Goal: Information Seeking & Learning: Learn about a topic

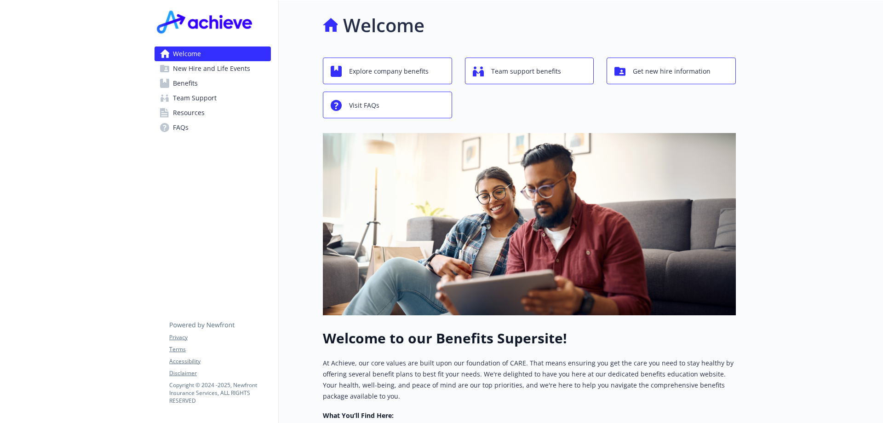
click at [235, 79] on link "Benefits" at bounding box center [213, 83] width 116 height 15
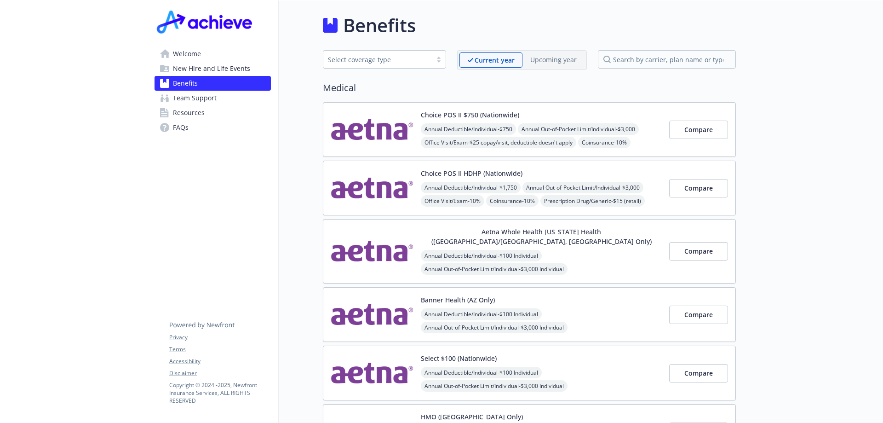
click at [239, 74] on span "New Hire and Life Events" at bounding box center [211, 68] width 77 height 15
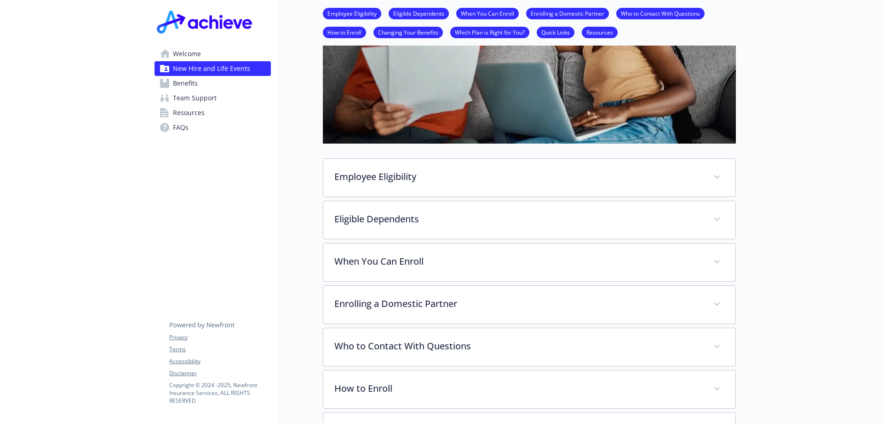
scroll to position [230, 0]
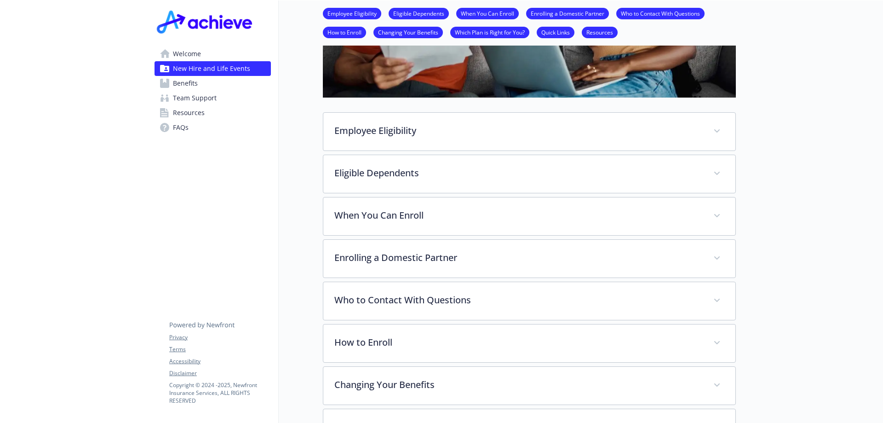
click at [578, 107] on div "Employee Eligibility If you are scheduled to work at least 30 hours per week, y…" at bounding box center [529, 259] width 413 height 789
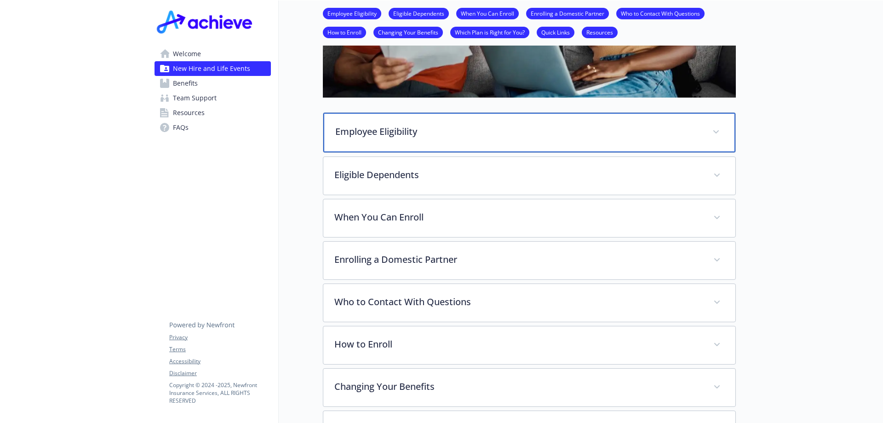
click at [569, 125] on p "Employee Eligibility" at bounding box center [518, 132] width 366 height 14
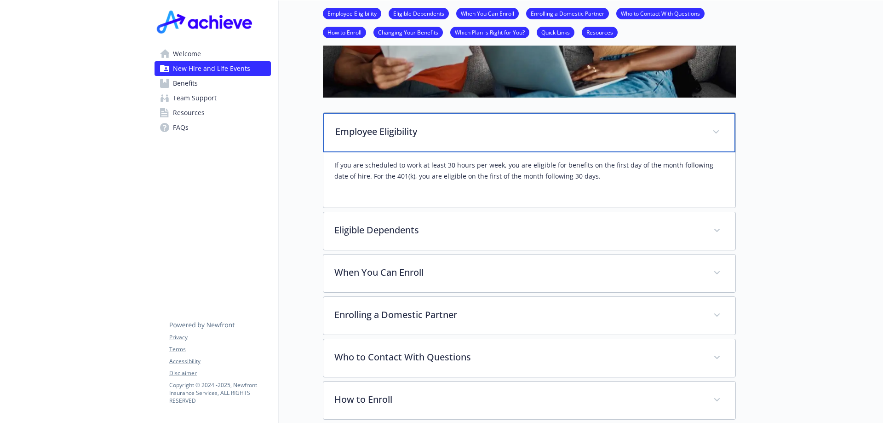
click at [562, 132] on p "Employee Eligibility" at bounding box center [518, 132] width 366 height 14
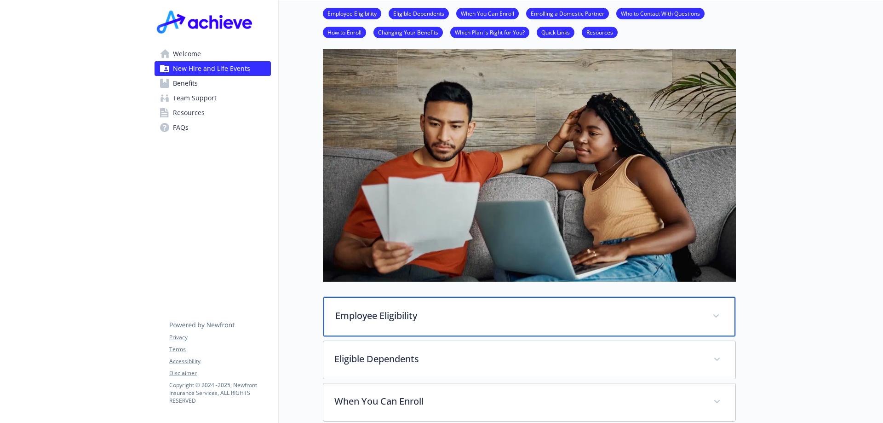
scroll to position [0, 0]
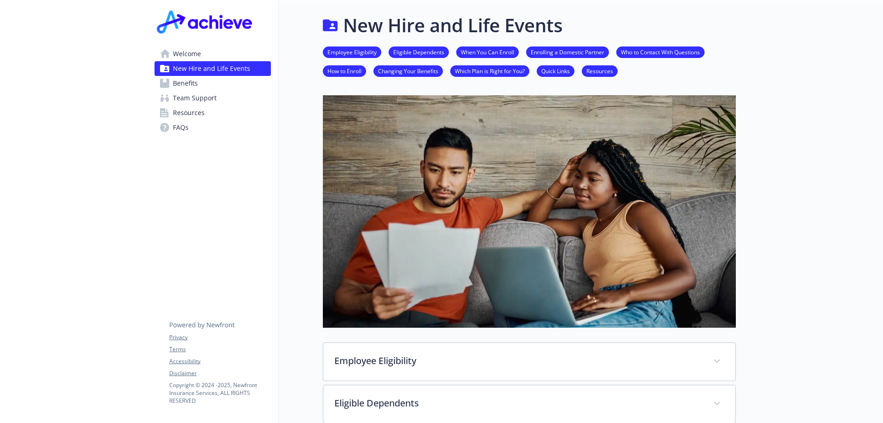
click at [207, 83] on link "Benefits" at bounding box center [213, 83] width 116 height 15
